Goal: Find specific page/section: Find specific page/section

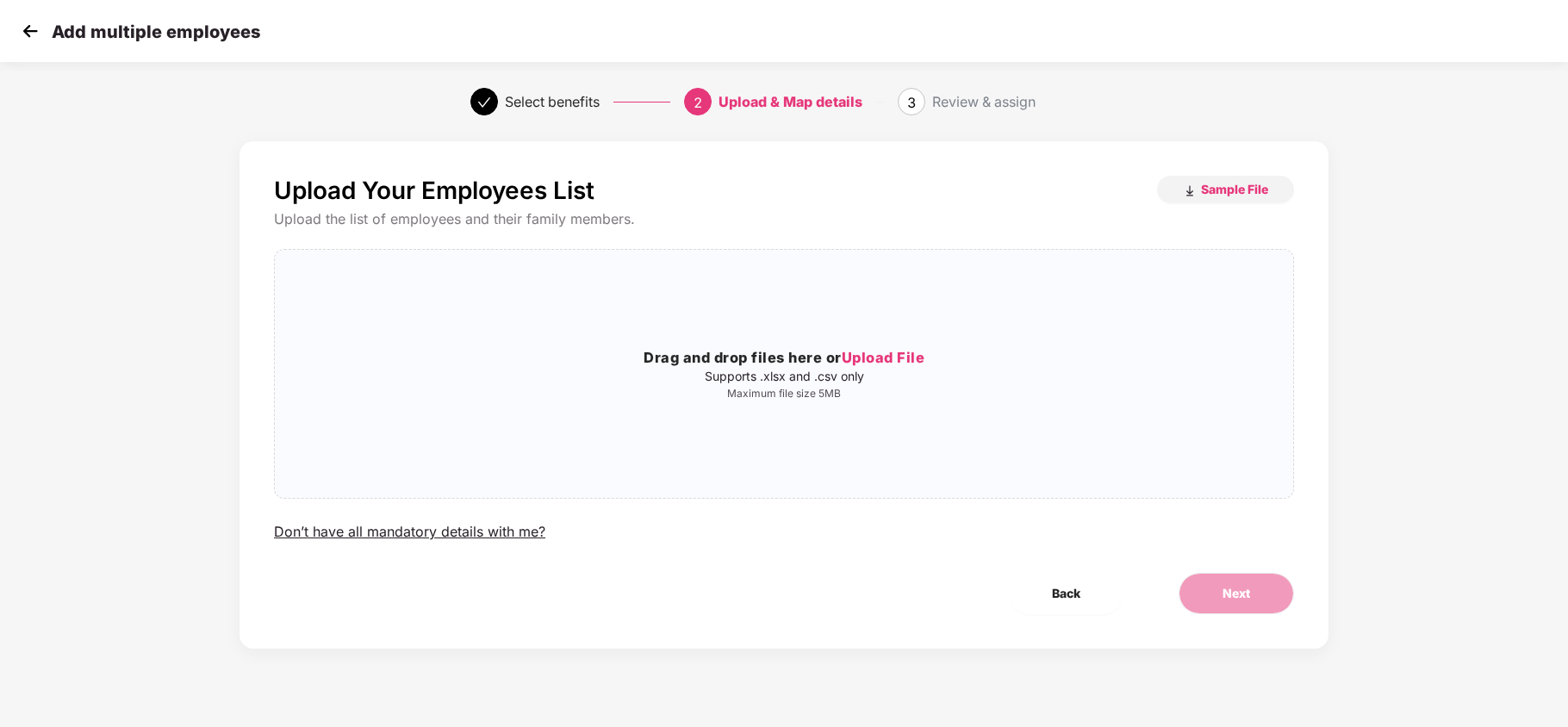
click at [32, 21] on img at bounding box center [30, 31] width 26 height 26
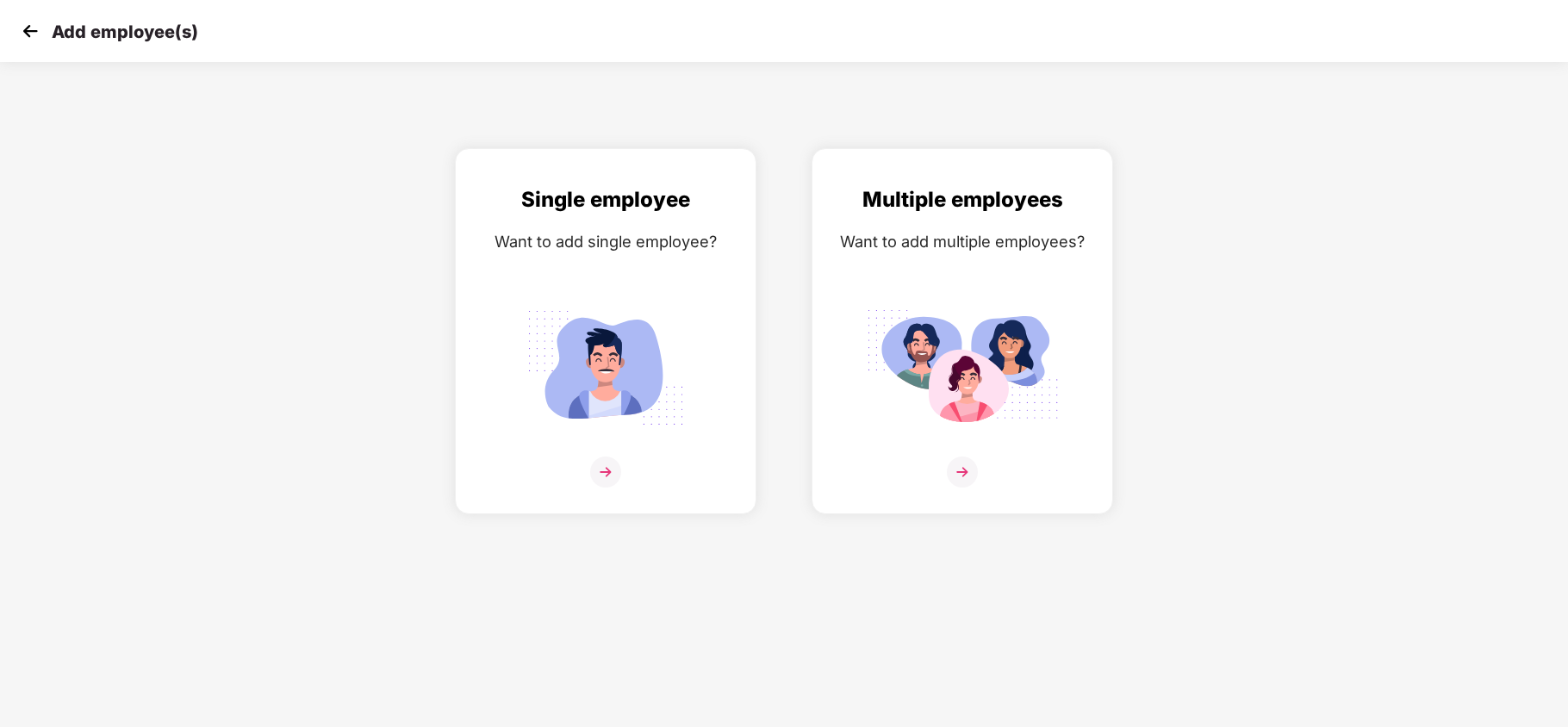
click at [33, 37] on img at bounding box center [30, 31] width 26 height 26
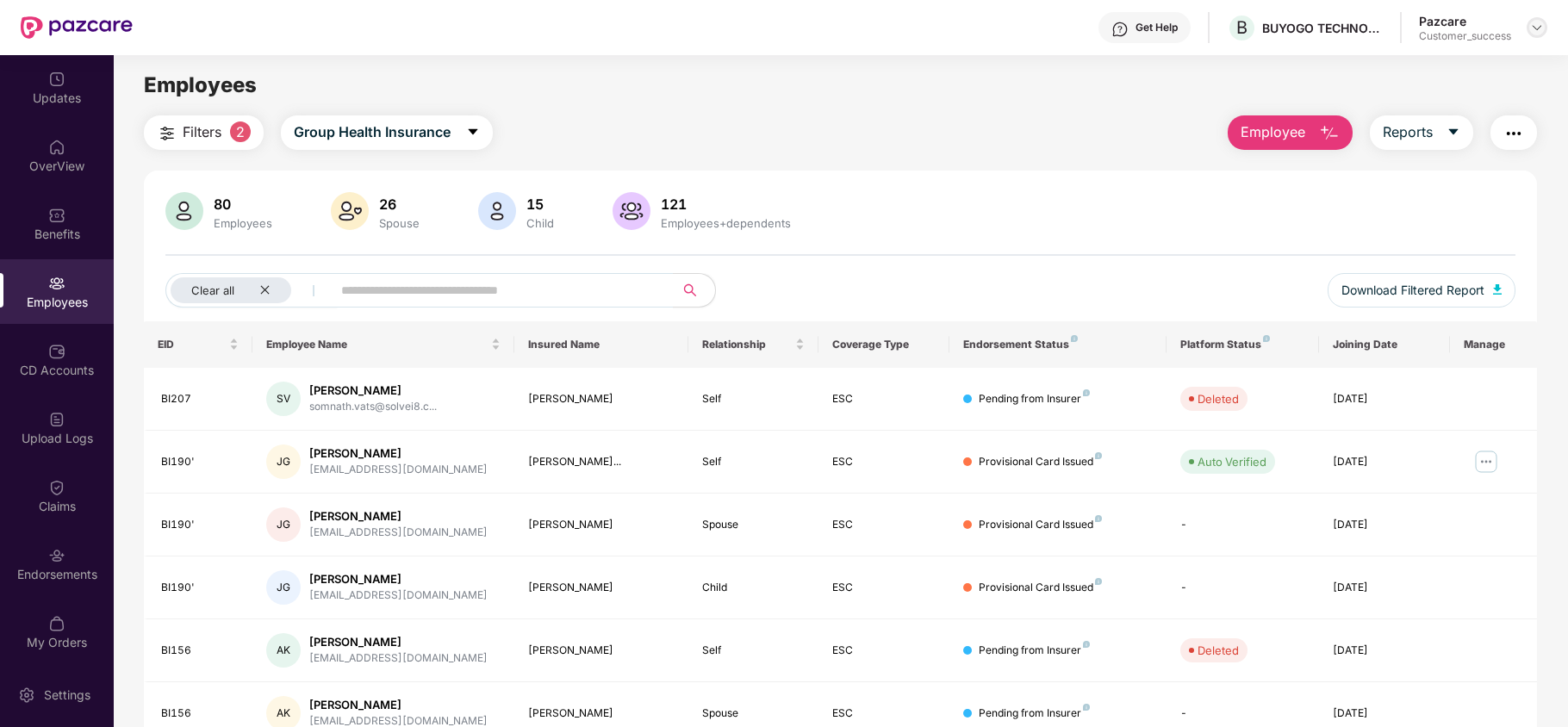
click at [1541, 28] on img at bounding box center [1537, 27] width 14 height 14
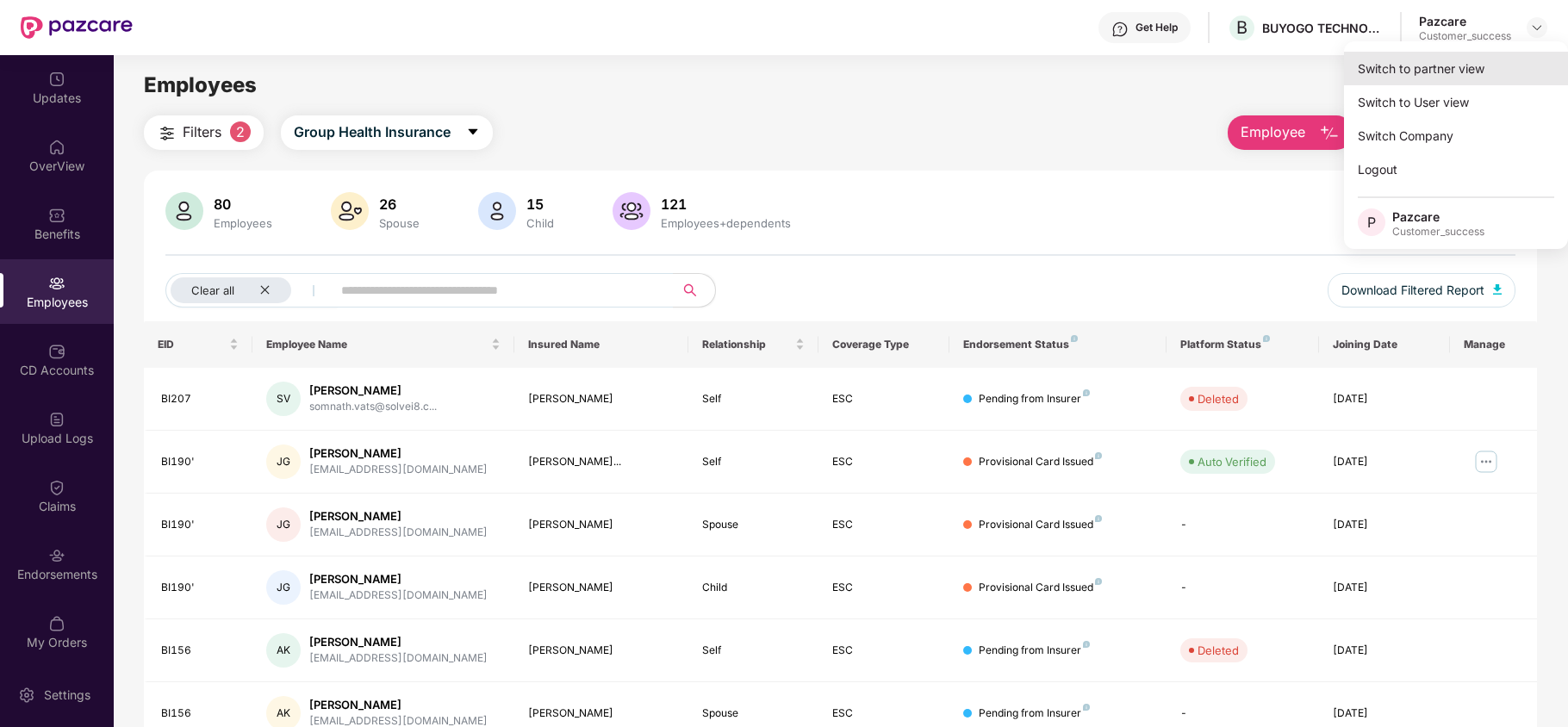
click at [1473, 66] on div "Switch to partner view" at bounding box center [1456, 68] width 224 height 34
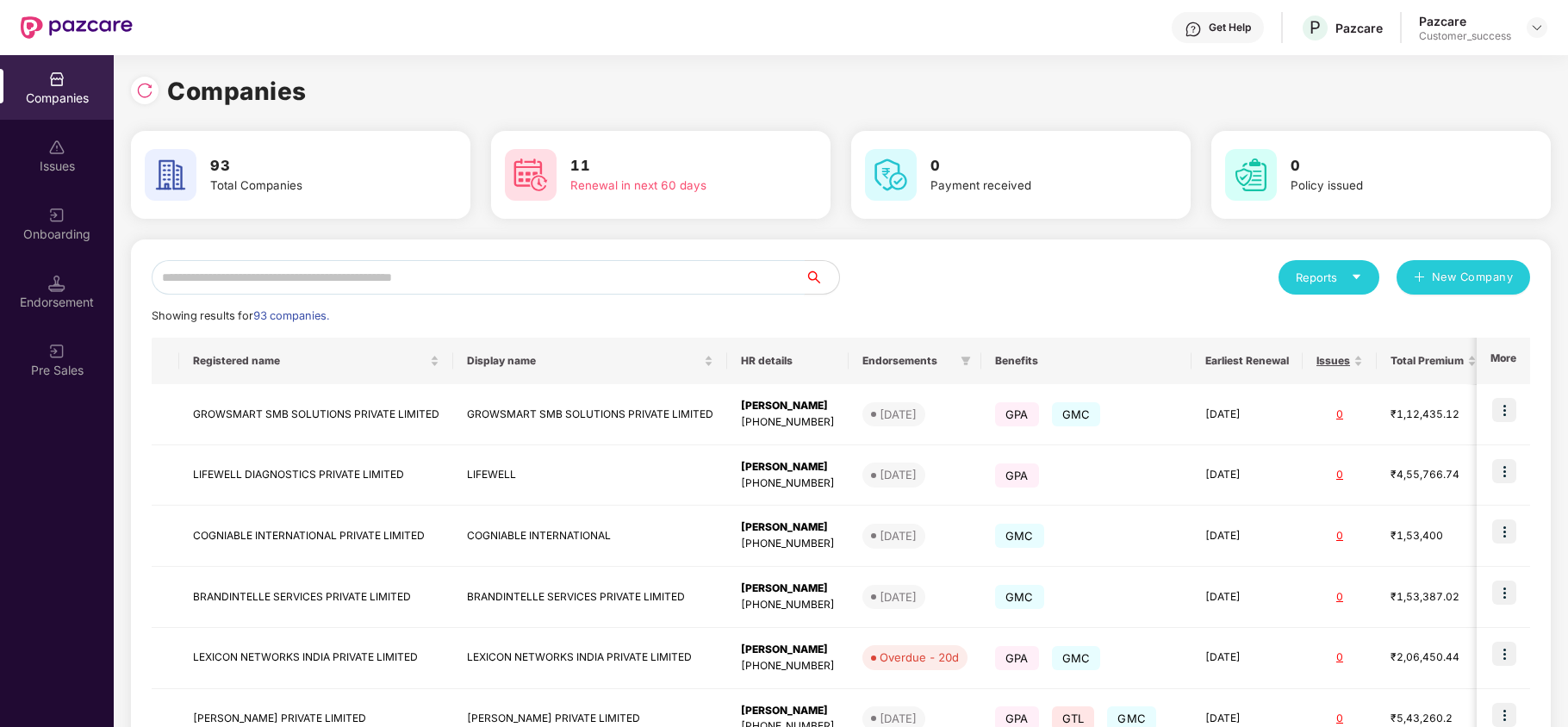
click at [363, 279] on input "text" at bounding box center [478, 278] width 653 height 35
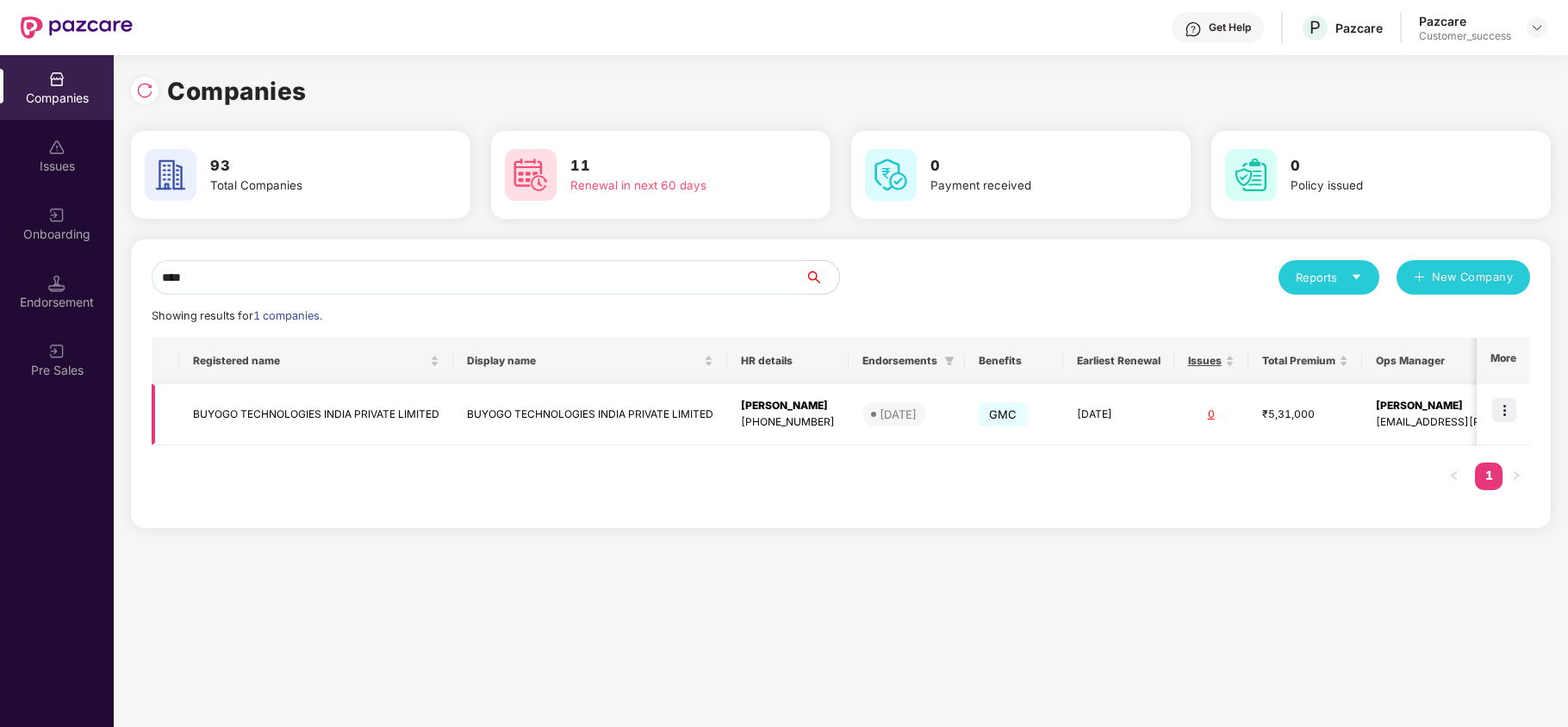
type input "****"
click at [289, 416] on td "BUYOGO TECHNOLOGIES INDIA PRIVATE LIMITED" at bounding box center [316, 415] width 274 height 61
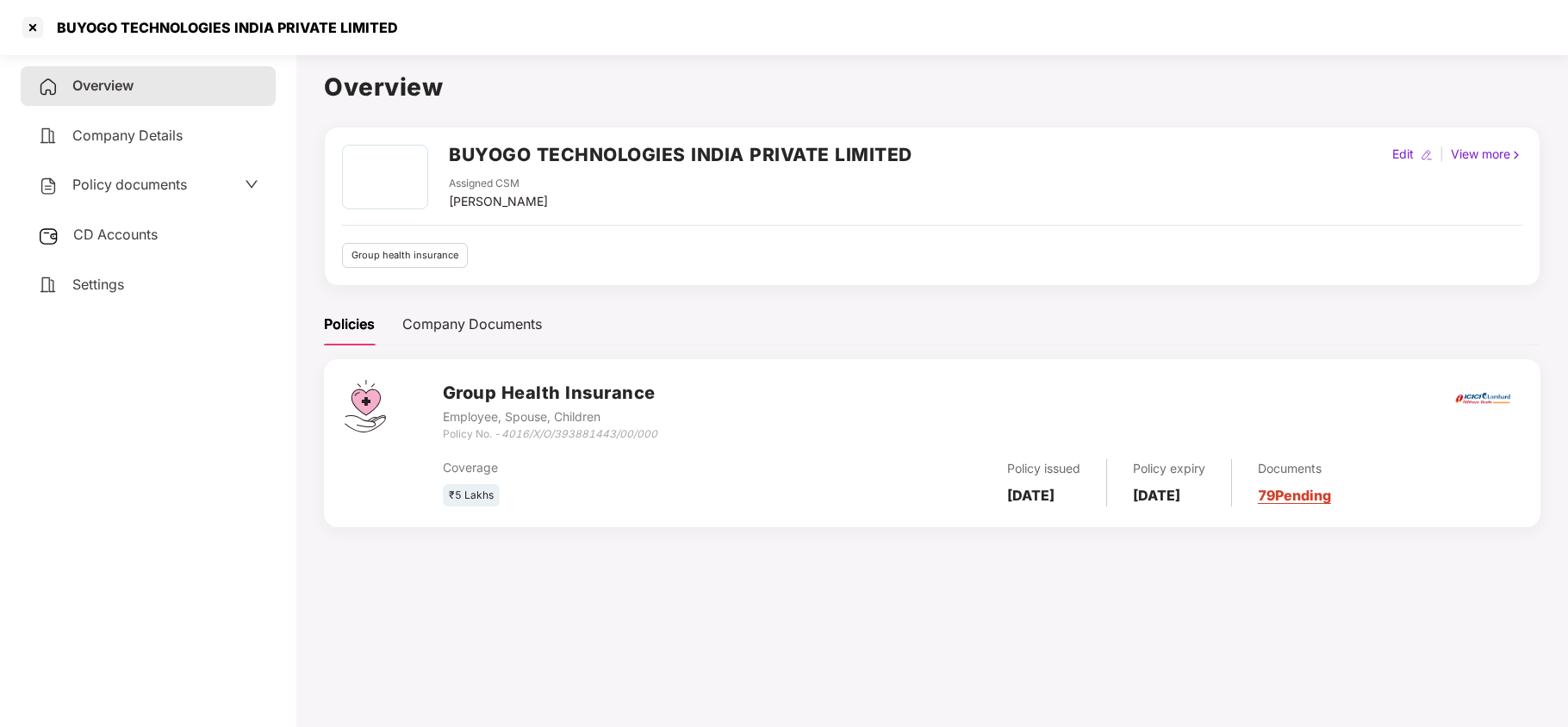
click at [146, 191] on div "Policy documents" at bounding box center [112, 185] width 149 height 23
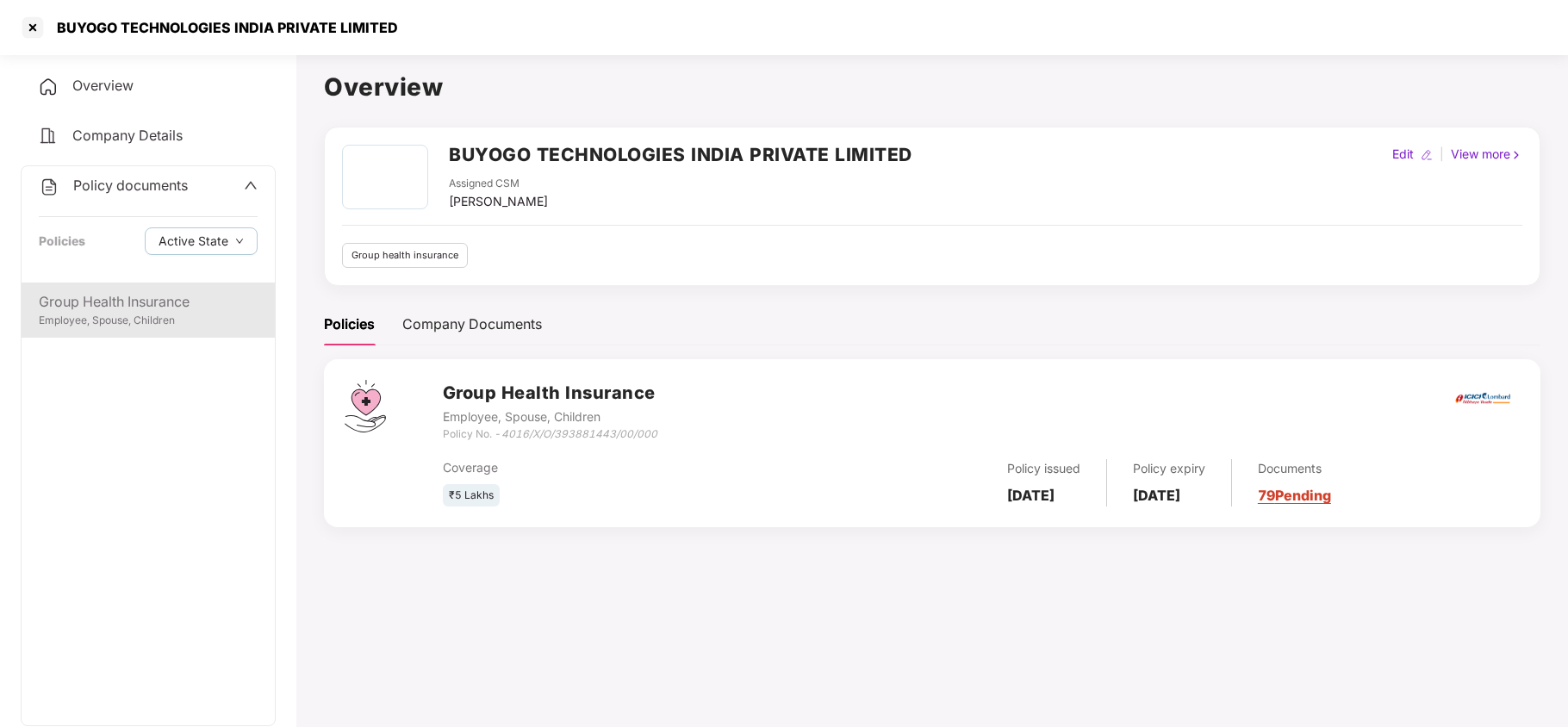
click at [143, 303] on div "Group Health Insurance" at bounding box center [148, 302] width 219 height 22
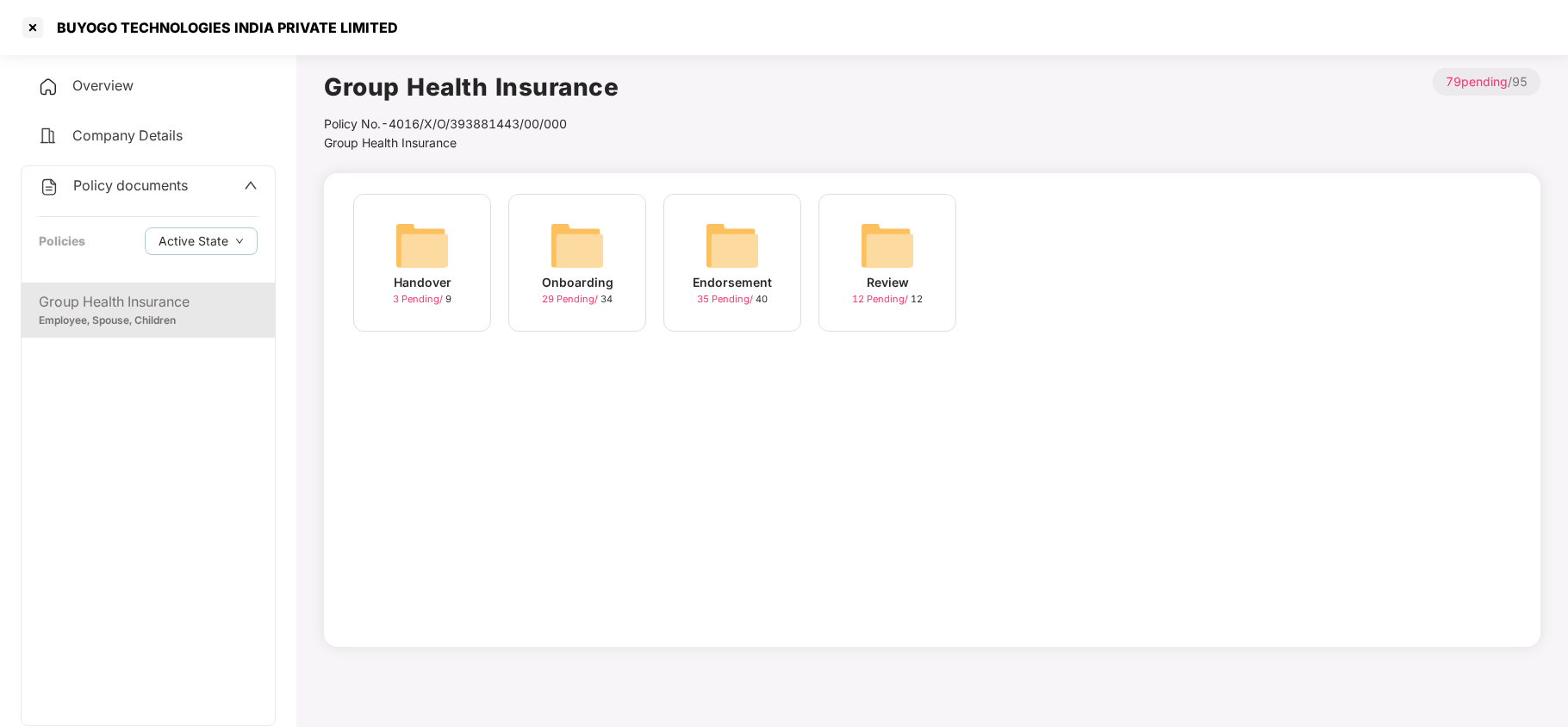
click at [695, 241] on div "Endorsement 35 Pending / 40" at bounding box center [732, 262] width 138 height 138
click at [894, 263] on img at bounding box center [888, 246] width 55 height 55
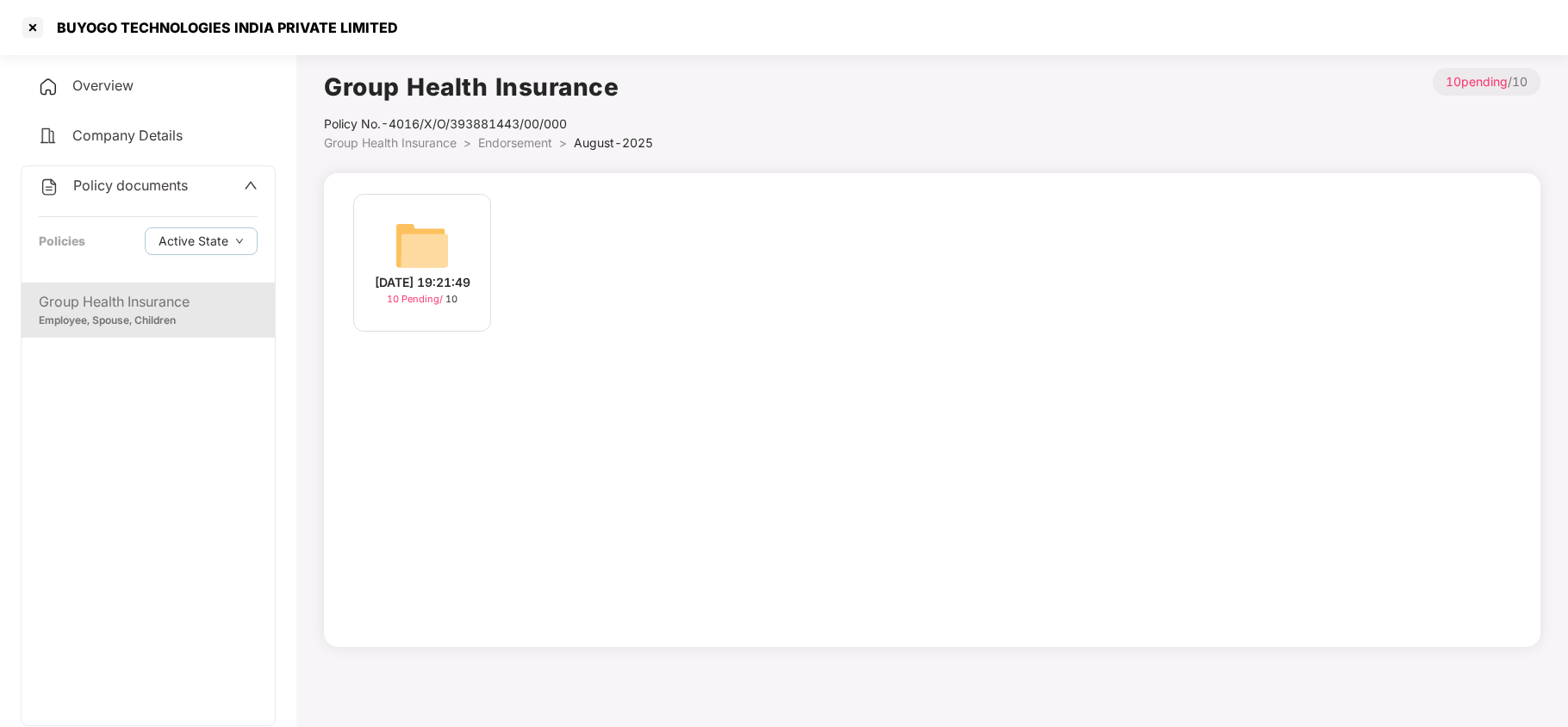
click at [412, 237] on img at bounding box center [422, 246] width 55 height 55
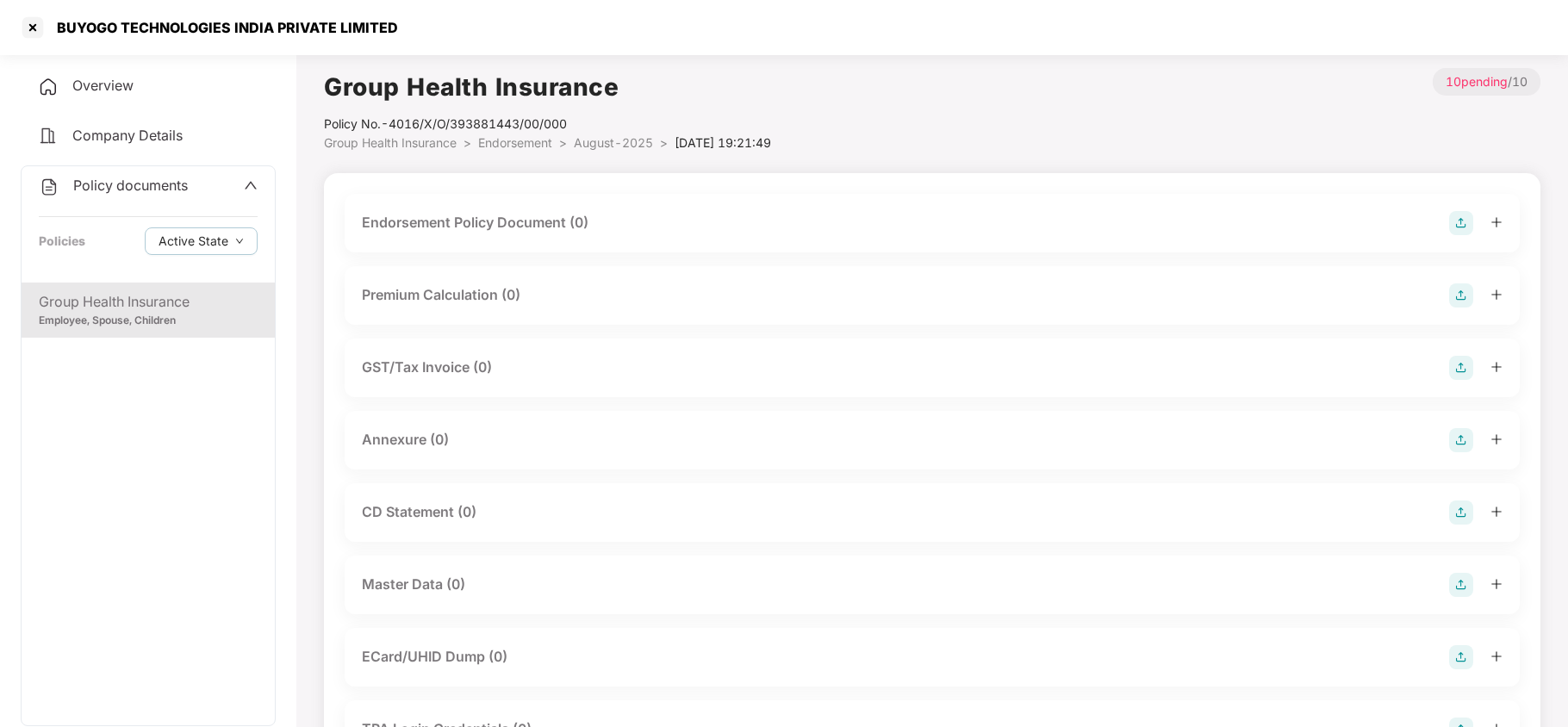
click at [588, 138] on span "August-2025" at bounding box center [613, 142] width 79 height 15
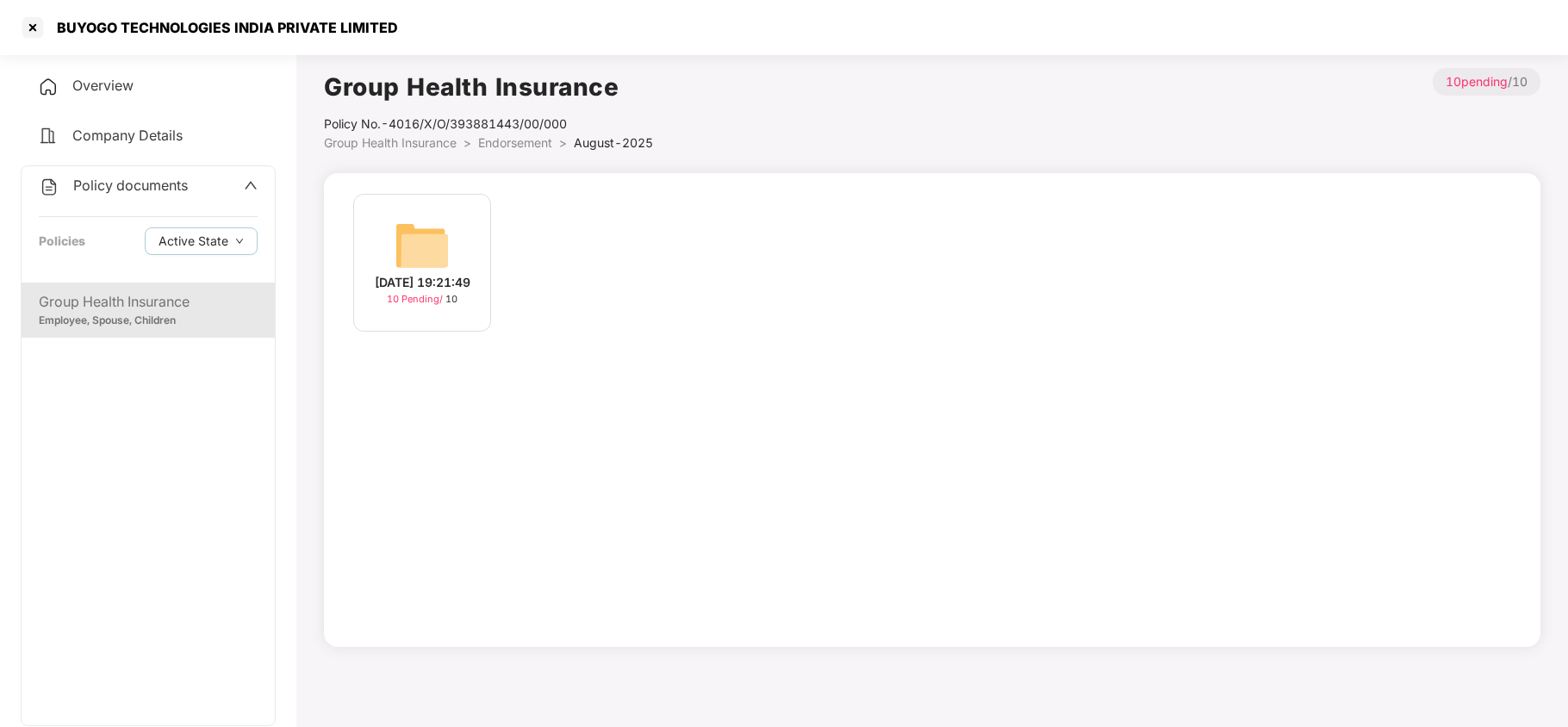
click at [534, 148] on span "Endorsement" at bounding box center [515, 142] width 74 height 15
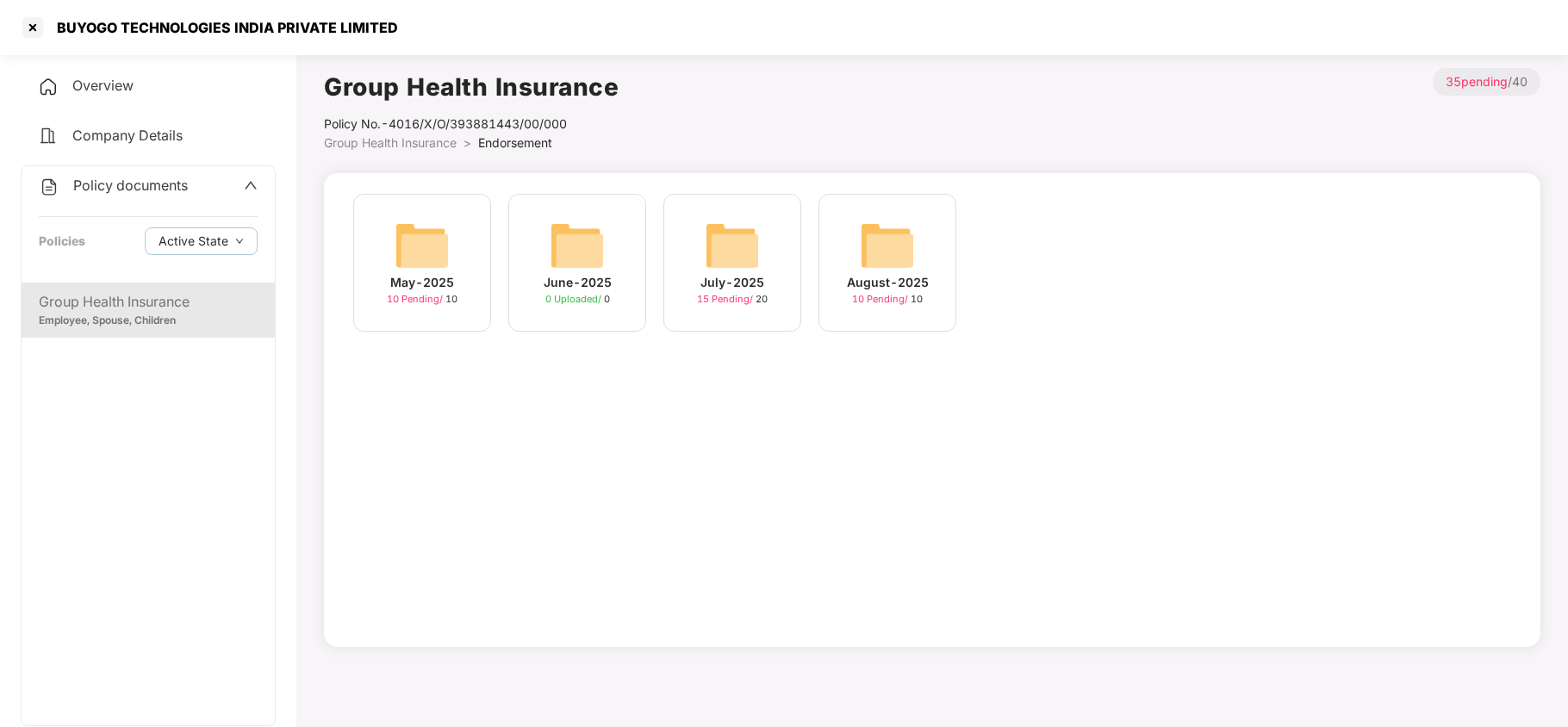
click at [721, 247] on img at bounding box center [732, 246] width 55 height 55
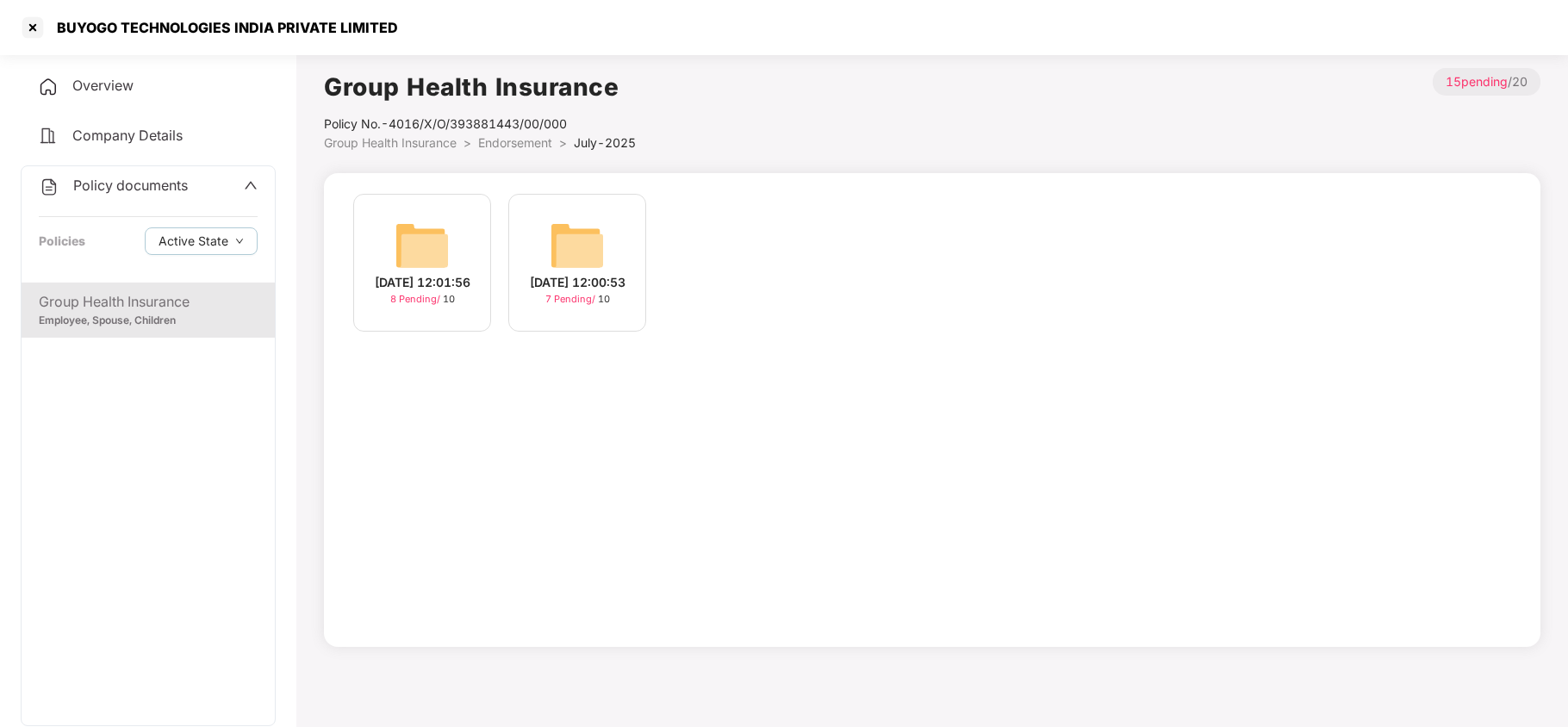
click at [570, 237] on img at bounding box center [577, 246] width 55 height 55
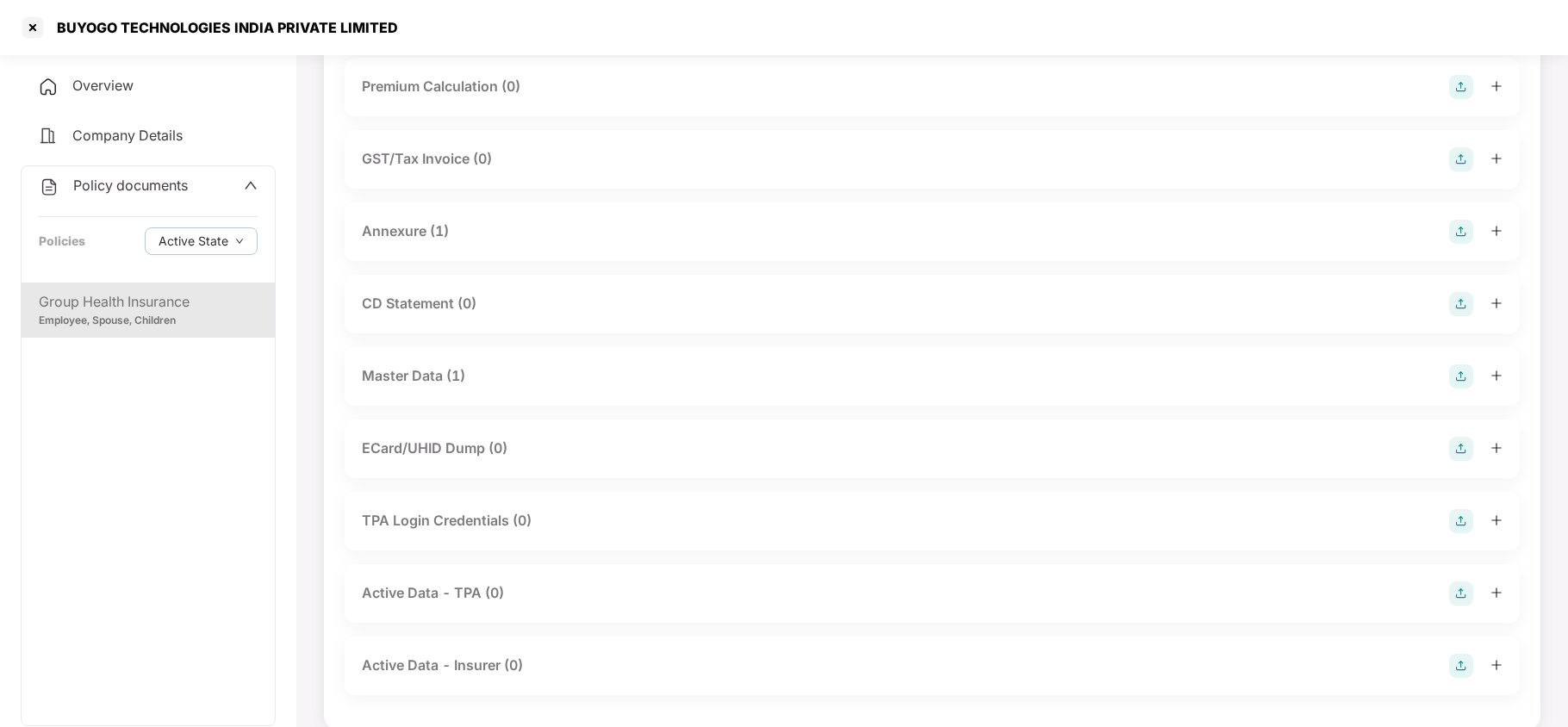
scroll to position [212, 0]
click at [494, 385] on div "Master Data (1)" at bounding box center [931, 373] width 1175 height 58
click at [504, 380] on div "Master Data (1)" at bounding box center [931, 373] width 1141 height 24
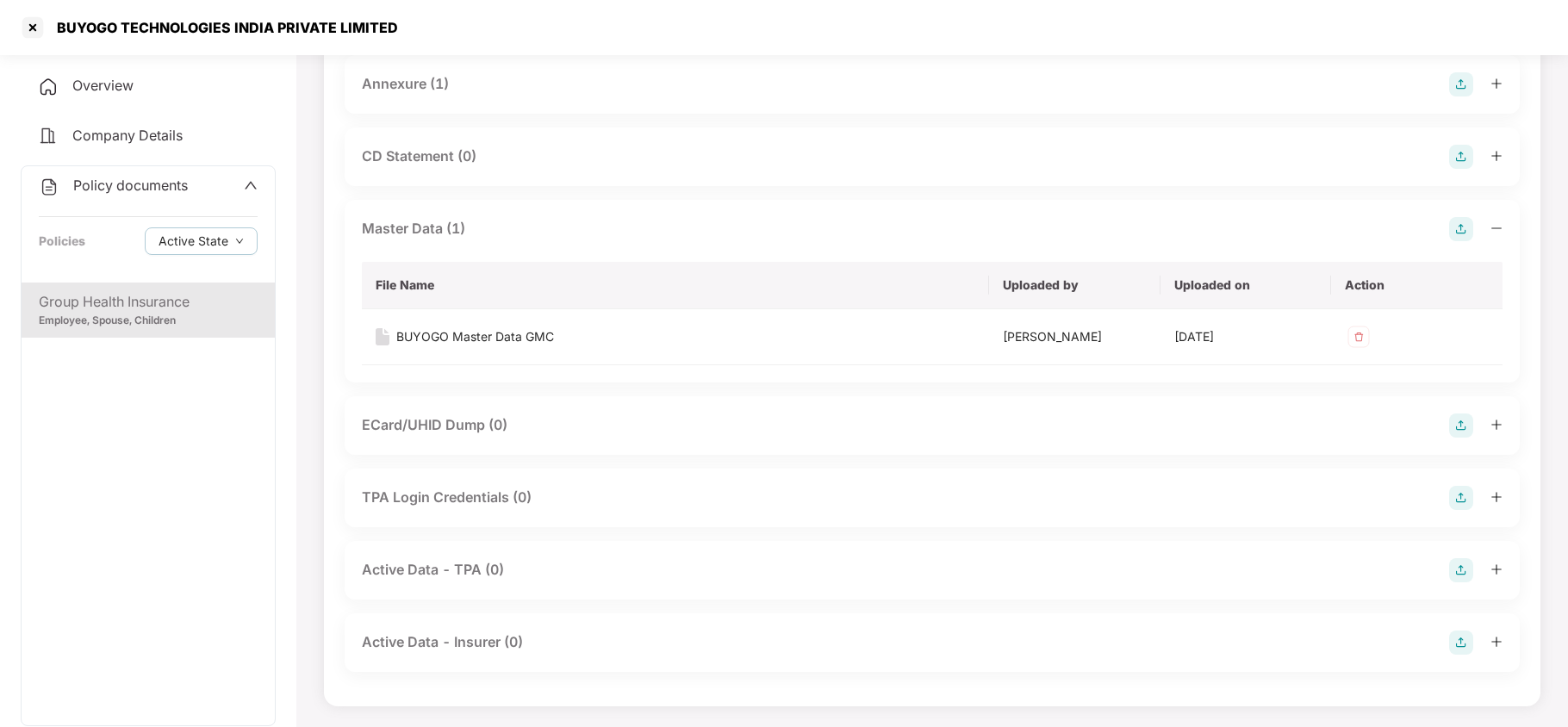
scroll to position [369, 0]
click at [511, 328] on div "BUYOGO Master Data GMC" at bounding box center [475, 337] width 158 height 19
